Goal: Task Accomplishment & Management: Manage account settings

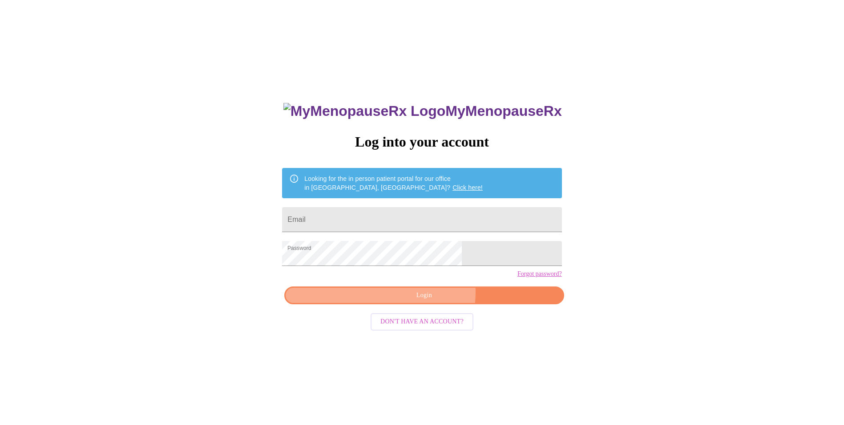
click at [430, 301] on span "Login" at bounding box center [424, 295] width 259 height 11
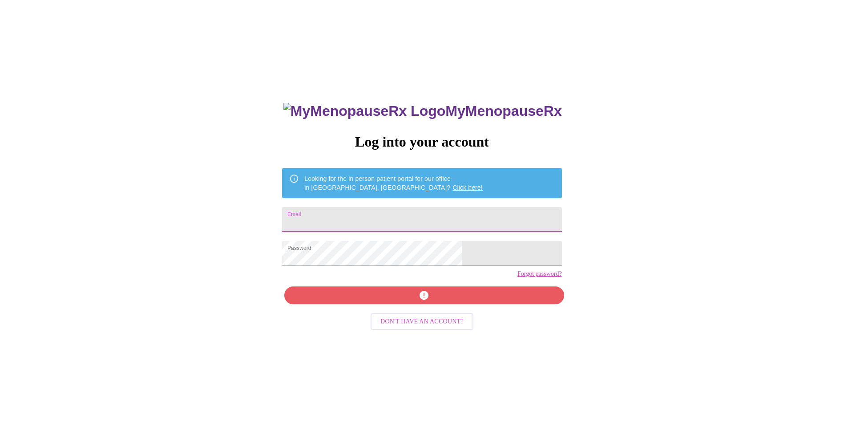
click at [377, 211] on input "Email" at bounding box center [422, 219] width 280 height 25
type input "[EMAIL_ADDRESS][DOMAIN_NAME]"
click at [439, 309] on div "MyMenopauseRx Log into your account Looking for the in person patient portal fo…" at bounding box center [421, 301] width 297 height 425
click at [425, 311] on div "MyMenopauseRx Log into your account Looking for the in person patient portal fo…" at bounding box center [421, 301] width 297 height 425
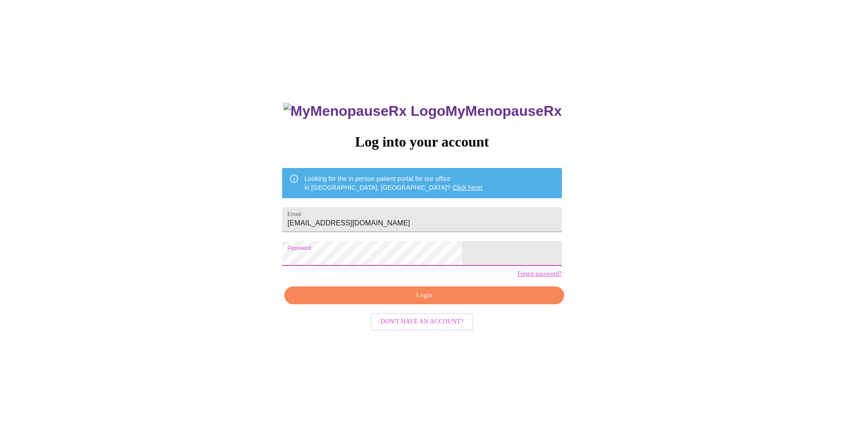
drag, startPoint x: 529, startPoint y: 327, endPoint x: 519, endPoint y: 324, distance: 11.1
click at [529, 327] on div "MyMenopauseRx Log into your account Looking for the in person patient portal fo…" at bounding box center [422, 259] width 837 height 510
click at [489, 301] on span "Login" at bounding box center [424, 295] width 259 height 11
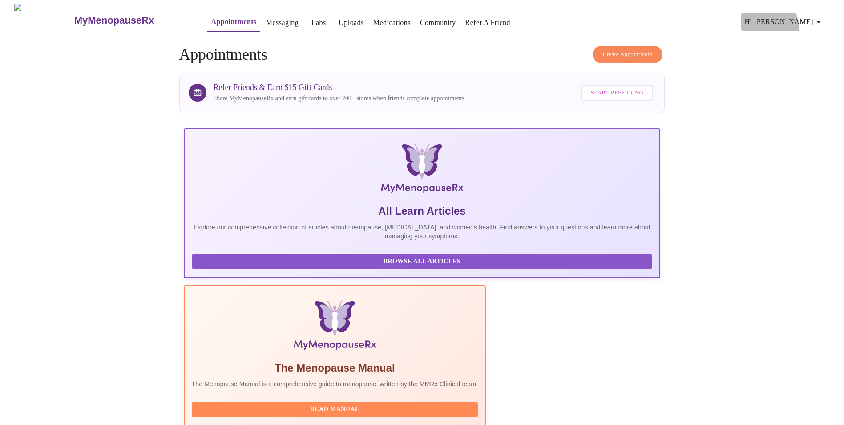
click at [791, 25] on button "Hi [PERSON_NAME]" at bounding box center [785, 22] width 86 height 18
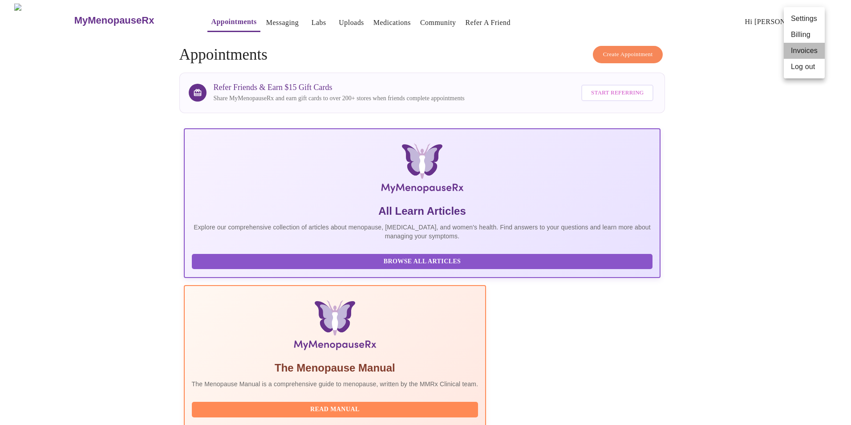
click at [792, 48] on li "Invoices" at bounding box center [804, 51] width 41 height 16
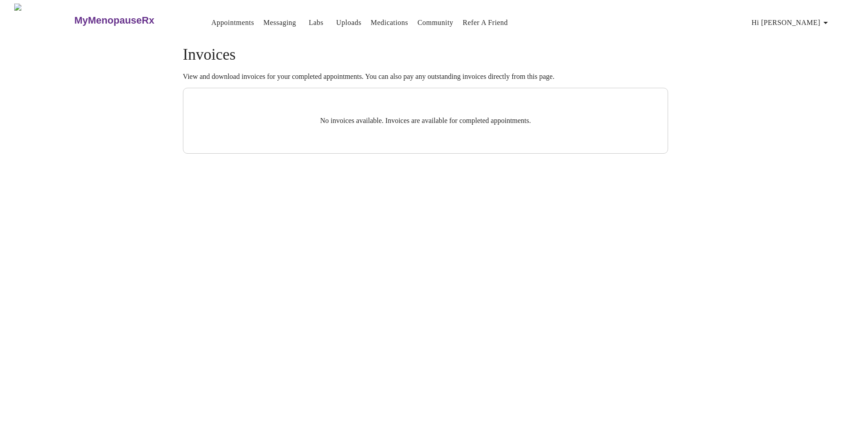
click at [823, 23] on span "Hi [PERSON_NAME]" at bounding box center [791, 22] width 79 height 12
click at [804, 40] on li "Billing" at bounding box center [811, 35] width 41 height 16
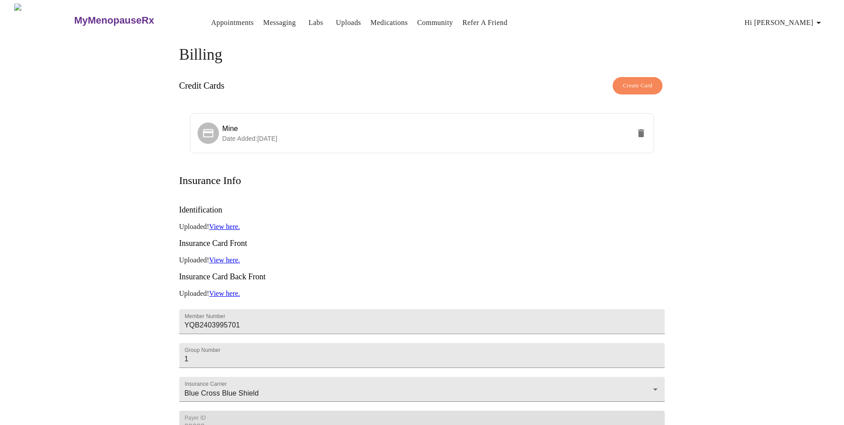
click at [796, 21] on span "Hi [PERSON_NAME]" at bounding box center [784, 22] width 79 height 12
drag, startPoint x: 264, startPoint y: 40, endPoint x: 217, endPoint y: 17, distance: 52.4
click at [263, 39] on div at bounding box center [425, 212] width 851 height 425
click at [211, 17] on link "Appointments" at bounding box center [232, 22] width 43 height 12
